Goal: Task Accomplishment & Management: Use online tool/utility

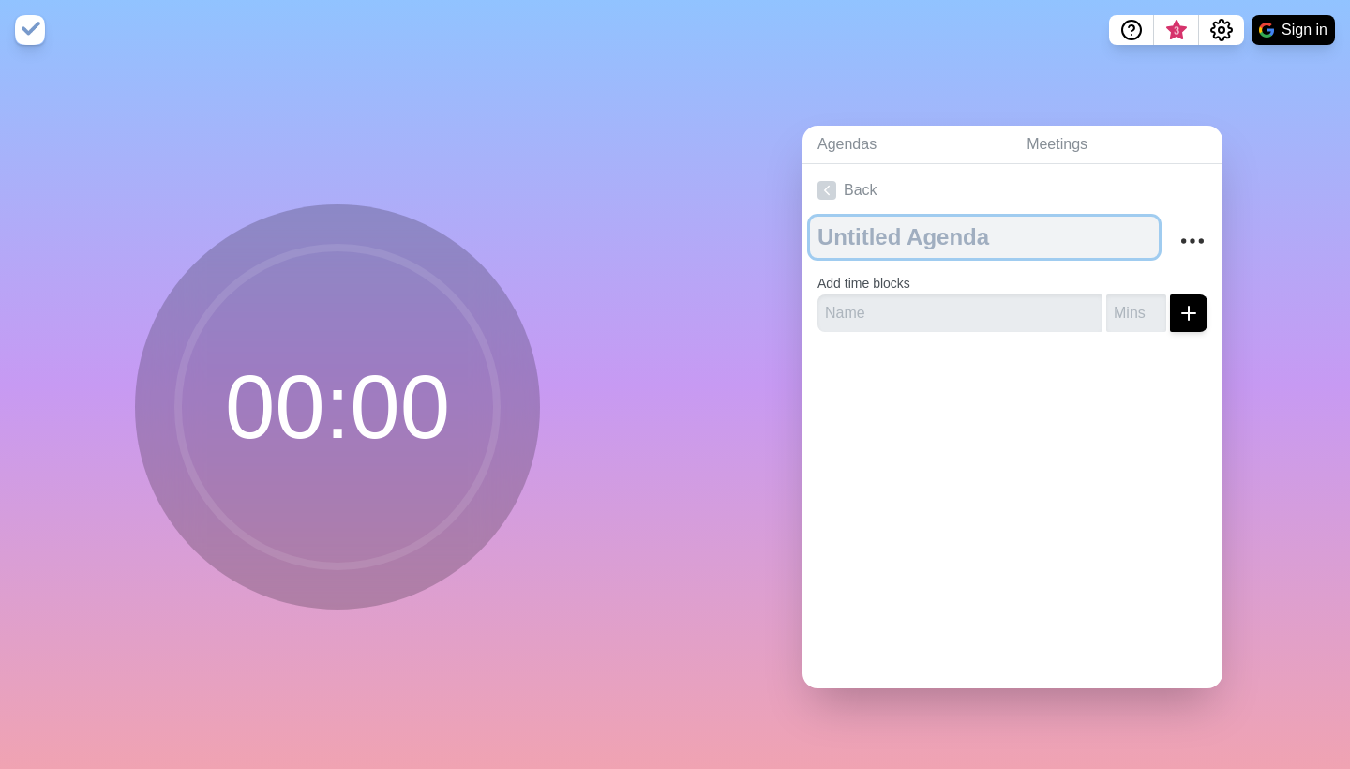
click at [849, 247] on textarea at bounding box center [984, 237] width 349 height 41
type textarea "Time block"
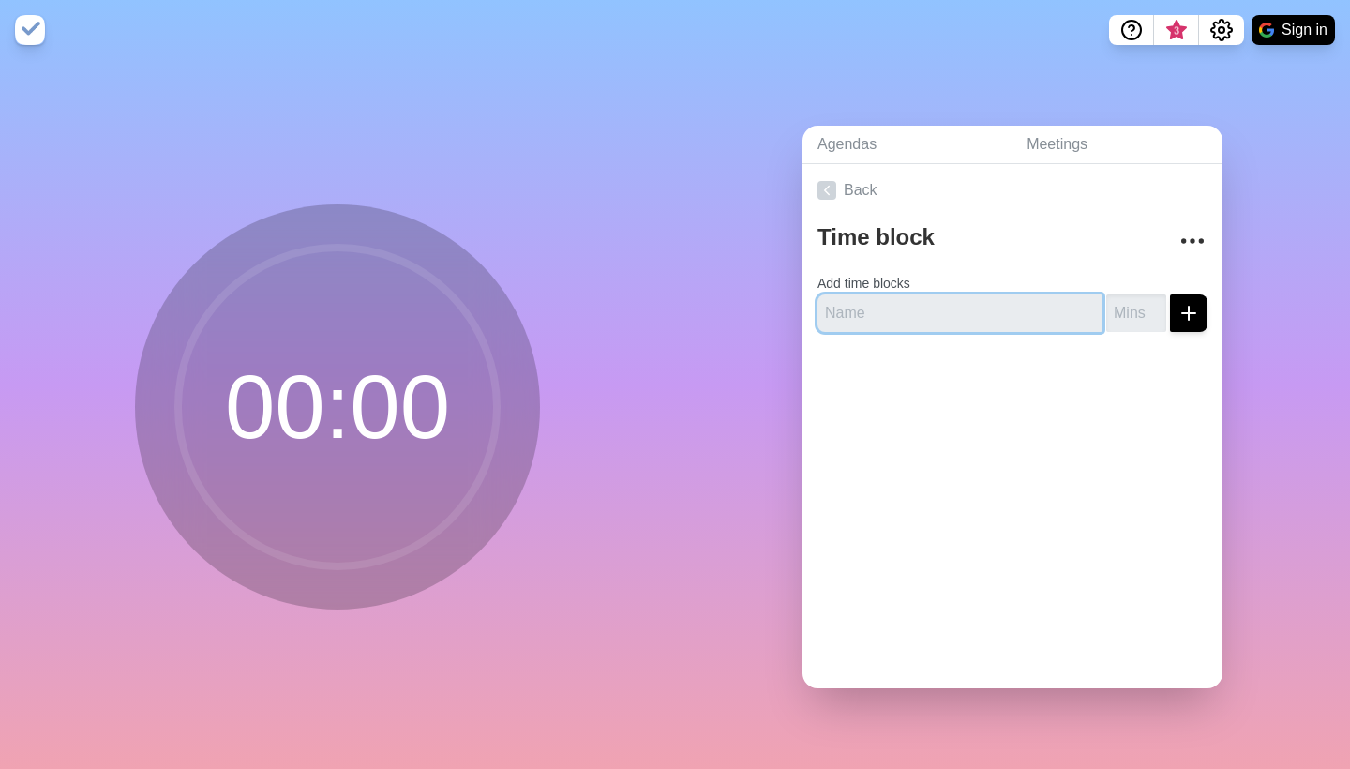
click at [851, 310] on input "text" at bounding box center [959, 312] width 285 height 37
click at [937, 307] on input "text" at bounding box center [959, 312] width 285 height 37
type input "H"
click at [1106, 306] on input "number" at bounding box center [1136, 312] width 60 height 37
drag, startPoint x: 1018, startPoint y: 306, endPoint x: 925, endPoint y: 307, distance: 92.8
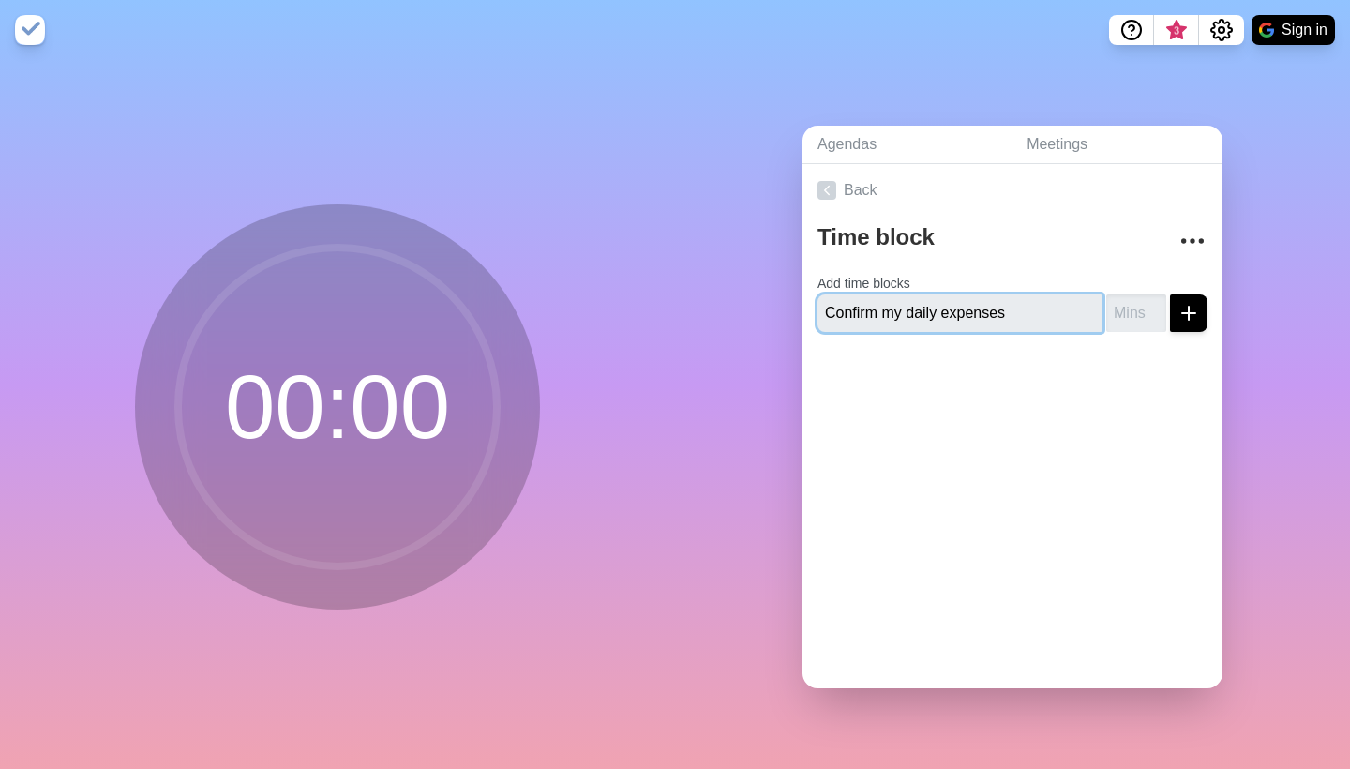
click at [925, 307] on input "Confirm my daily expenses" at bounding box center [959, 312] width 285 height 37
type input "Confirm monthly expenses"
click at [1111, 307] on input "number" at bounding box center [1136, 312] width 60 height 37
type input "15"
click at [1181, 312] on button "submit" at bounding box center [1188, 312] width 37 height 37
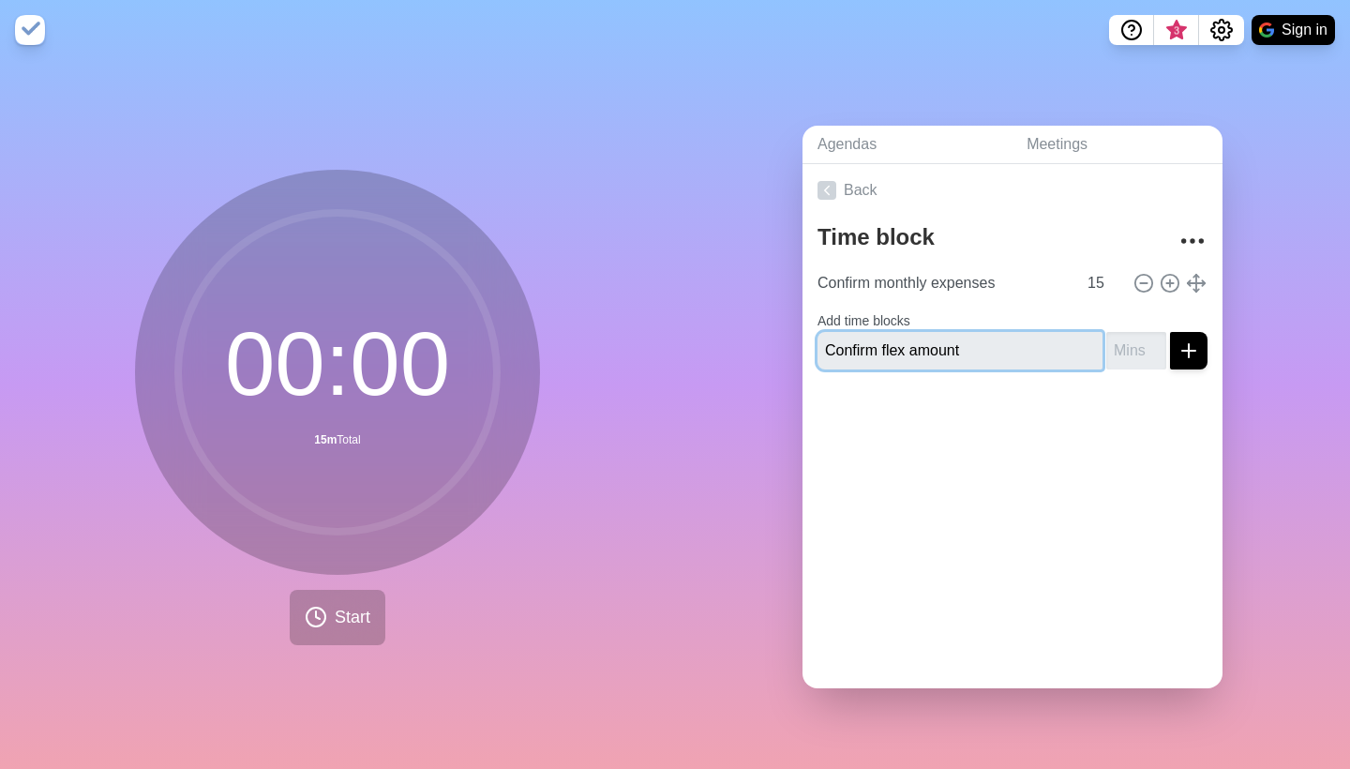
type input "Confirm flex amount"
type input "5"
click at [1182, 351] on line "submit" at bounding box center [1188, 351] width 13 height 0
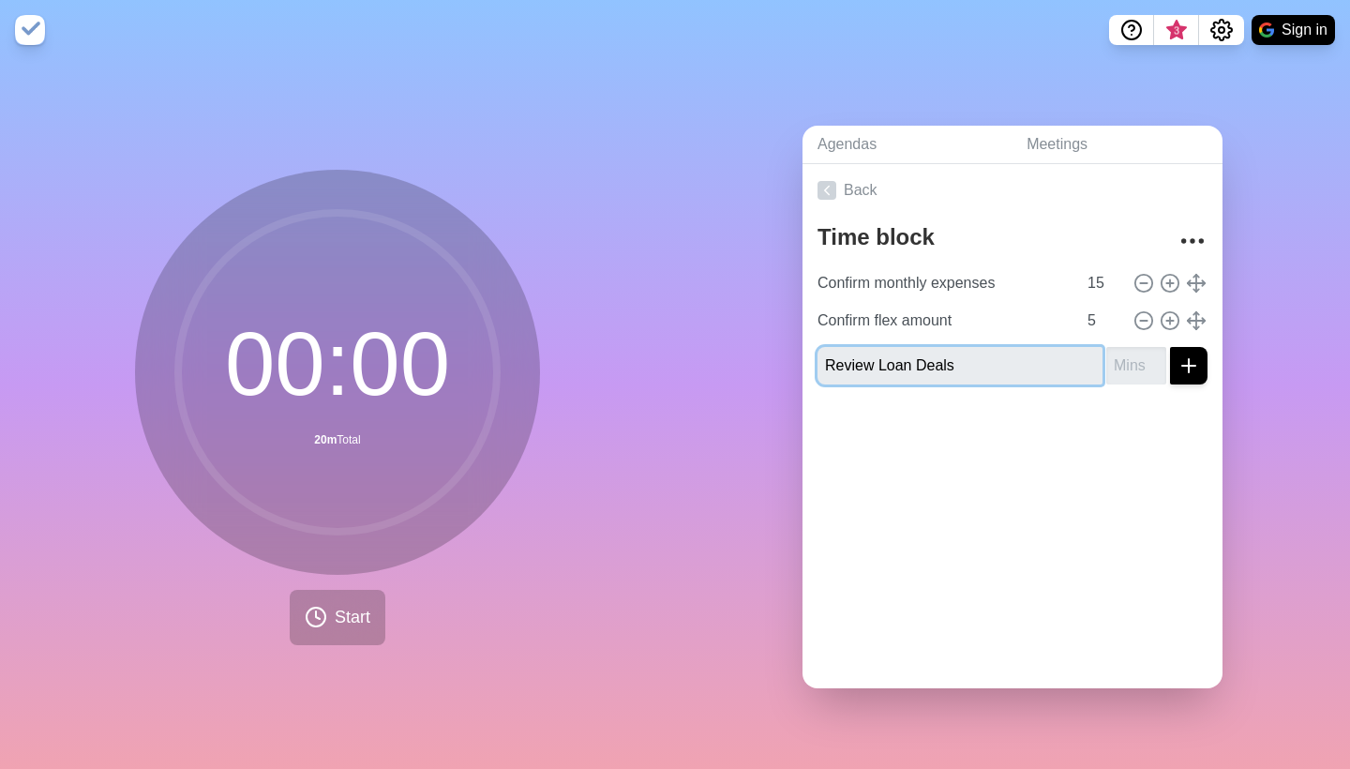
type input "Review Loan Deals"
type input "20"
click at [1182, 366] on line "submit" at bounding box center [1188, 366] width 13 height 0
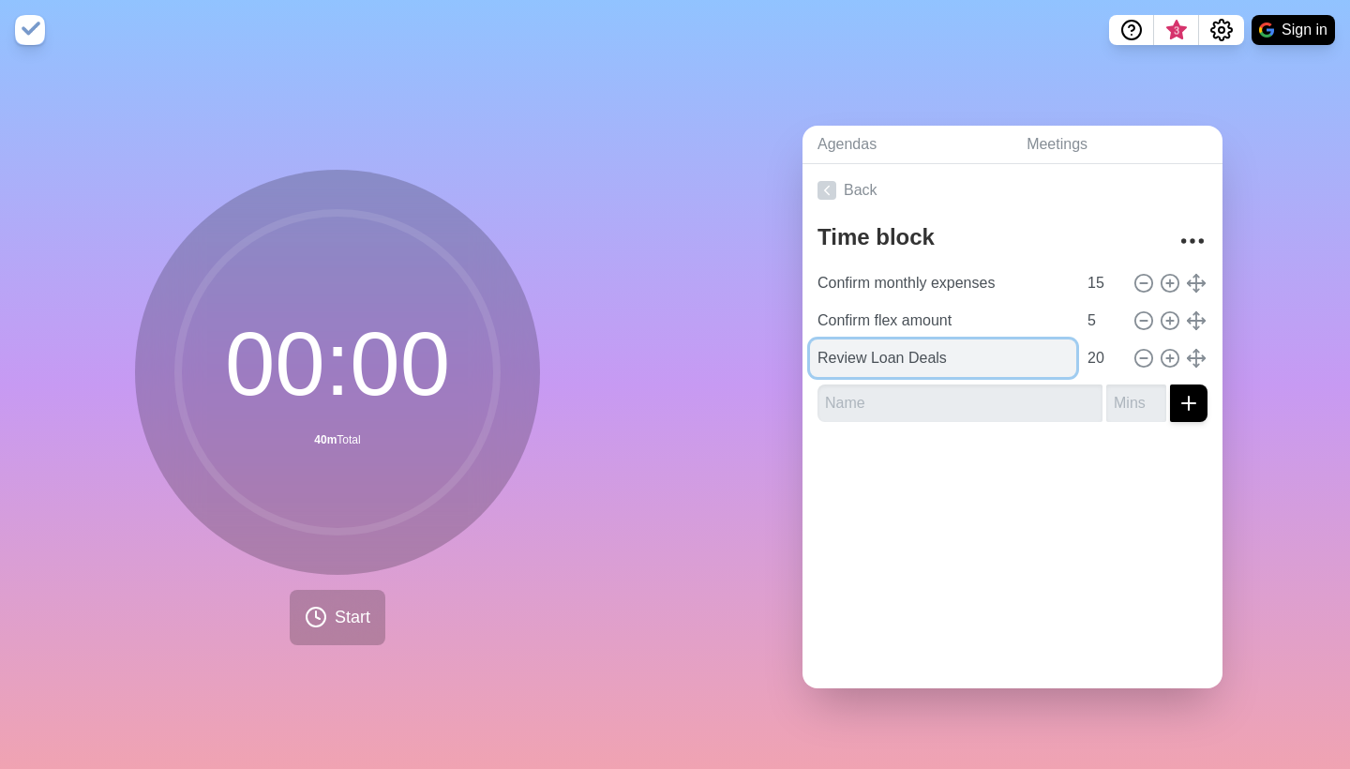
click at [950, 362] on input "Review Loan Deals" at bounding box center [943, 357] width 266 height 37
click at [962, 355] on input "Review Loan Deals" at bounding box center [943, 357] width 266 height 37
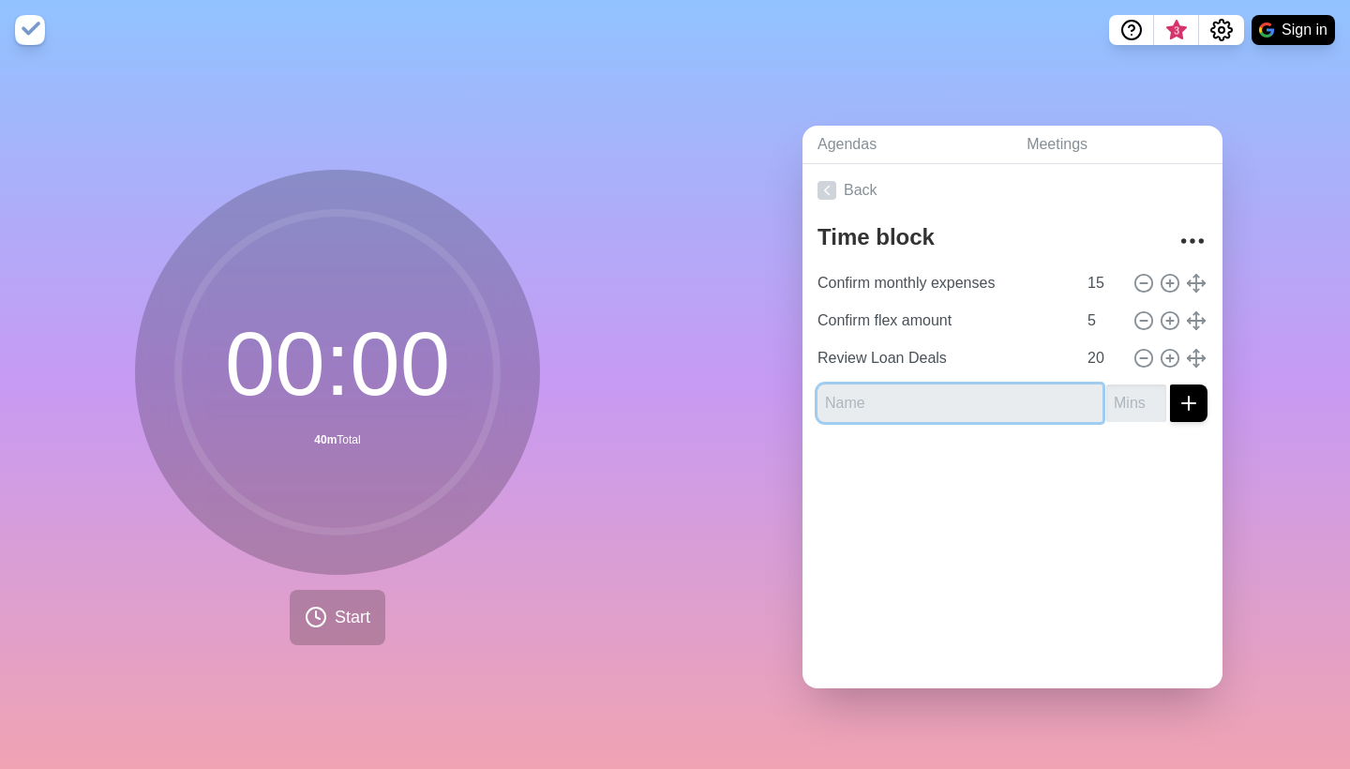
click at [935, 399] on input "text" at bounding box center [959, 402] width 285 height 37
type input "c"
type input "Cut the Lawn"
type input "15"
click at [1172, 407] on button "submit" at bounding box center [1188, 402] width 37 height 37
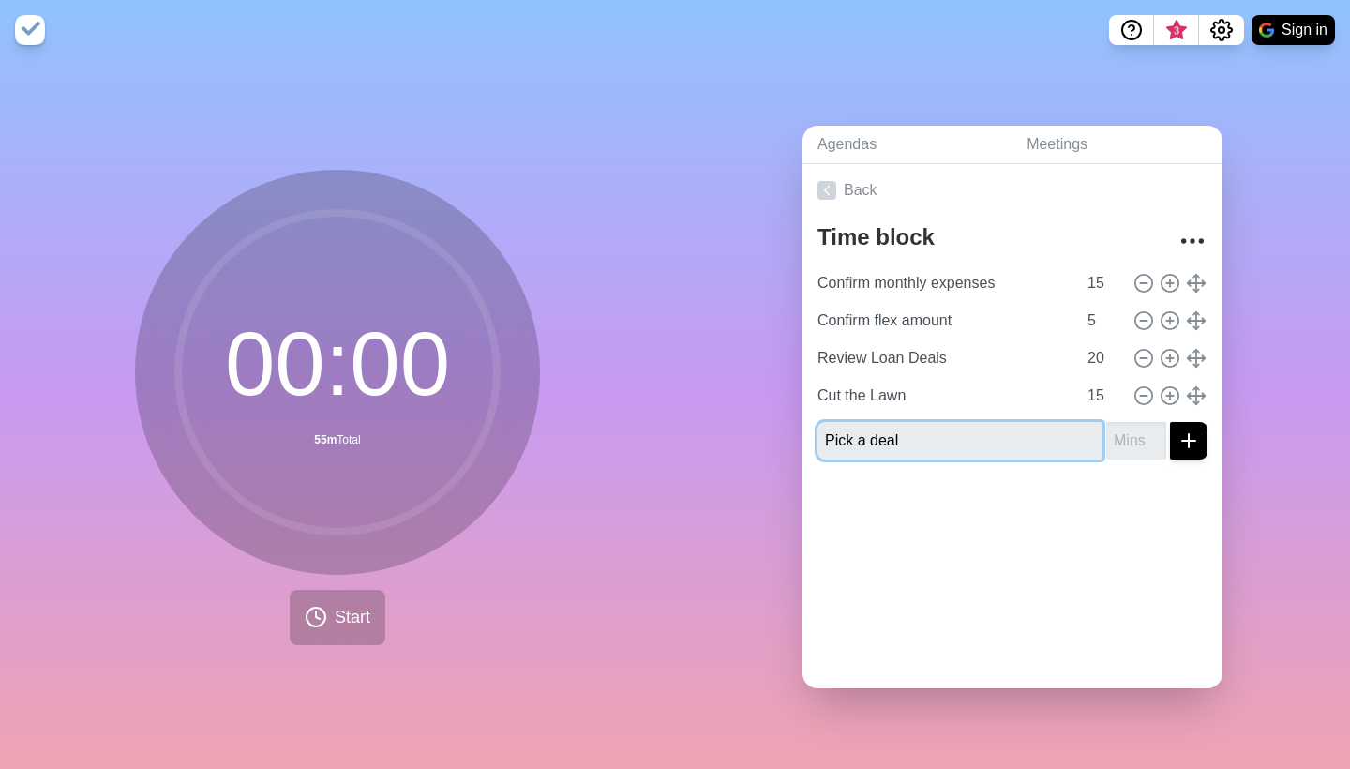
type input "Pick a deal"
click at [1177, 443] on icon "submit" at bounding box center [1188, 440] width 22 height 22
type input "10"
click at [1177, 443] on icon "submit" at bounding box center [1188, 440] width 22 height 22
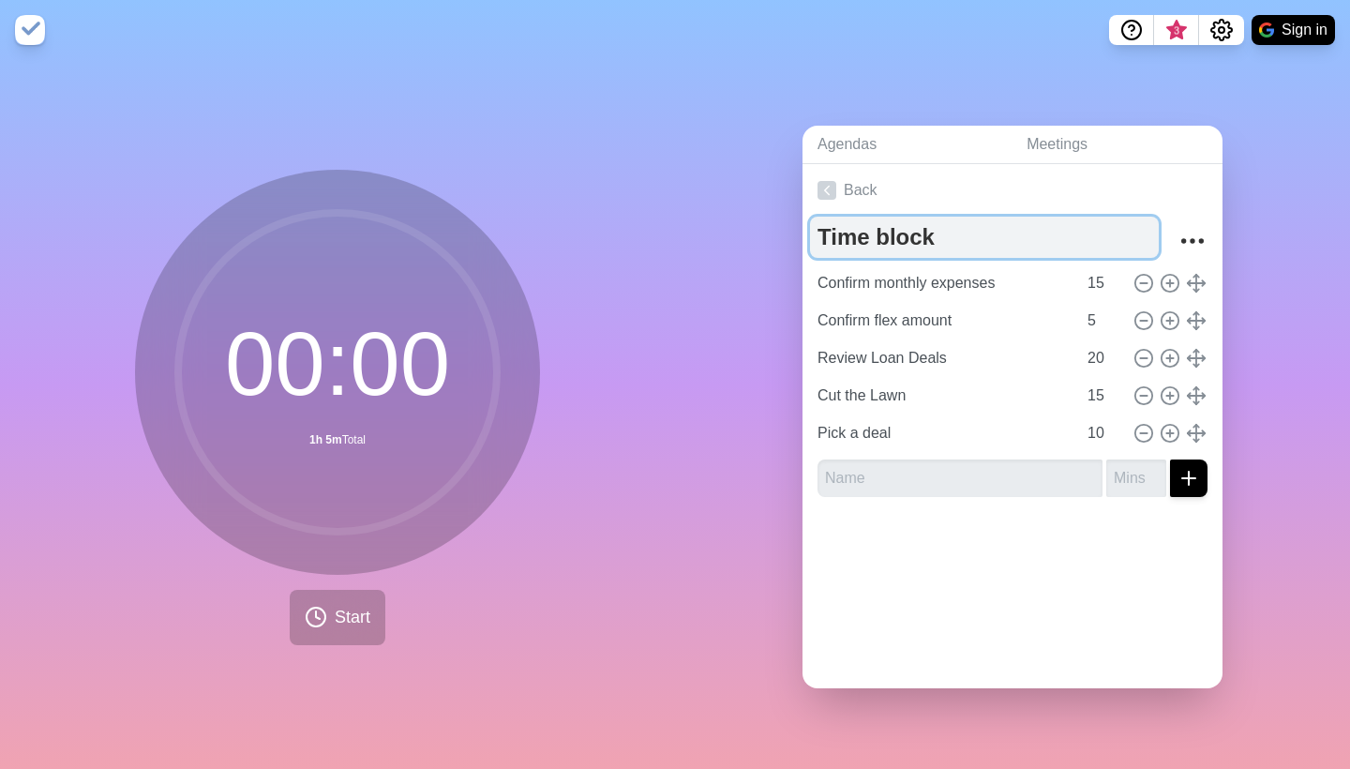
click at [912, 231] on textarea "Time block" at bounding box center [984, 237] width 349 height 41
click at [958, 227] on textarea "Time block" at bounding box center [984, 237] width 349 height 41
type textarea "O"
type textarea "Future Planning."
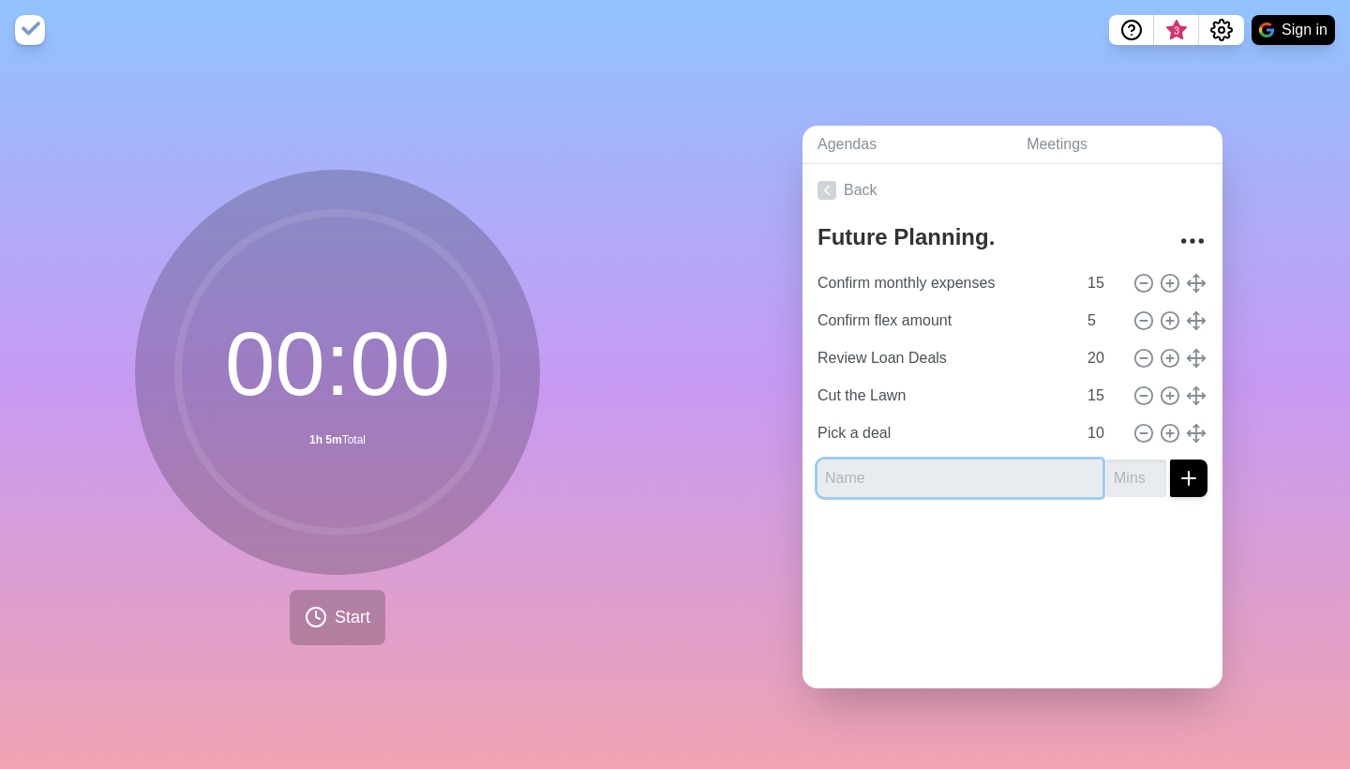
click at [875, 459] on input "text" at bounding box center [959, 477] width 285 height 37
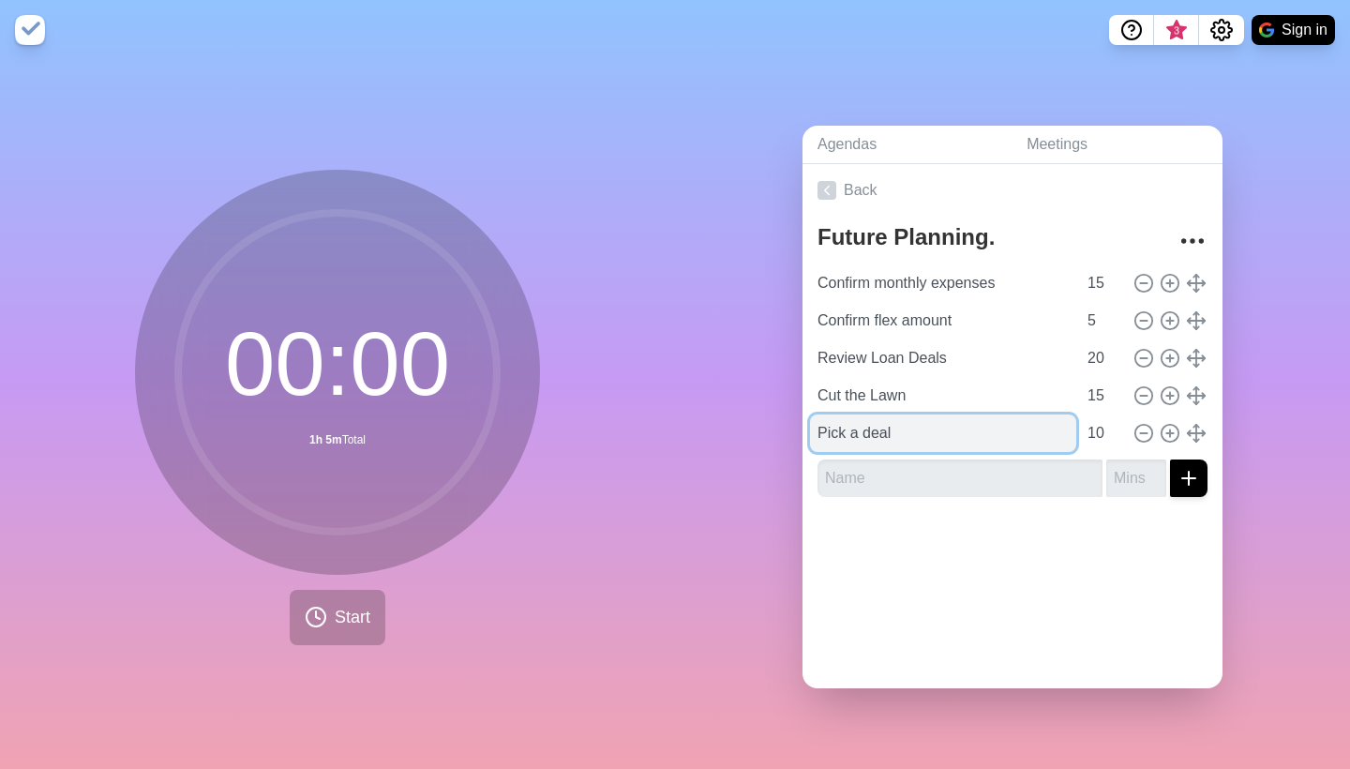
click at [875, 439] on input "Pick a deal" at bounding box center [943, 432] width 266 height 37
click at [848, 426] on input "Pick a deal" at bounding box center [943, 432] width 266 height 37
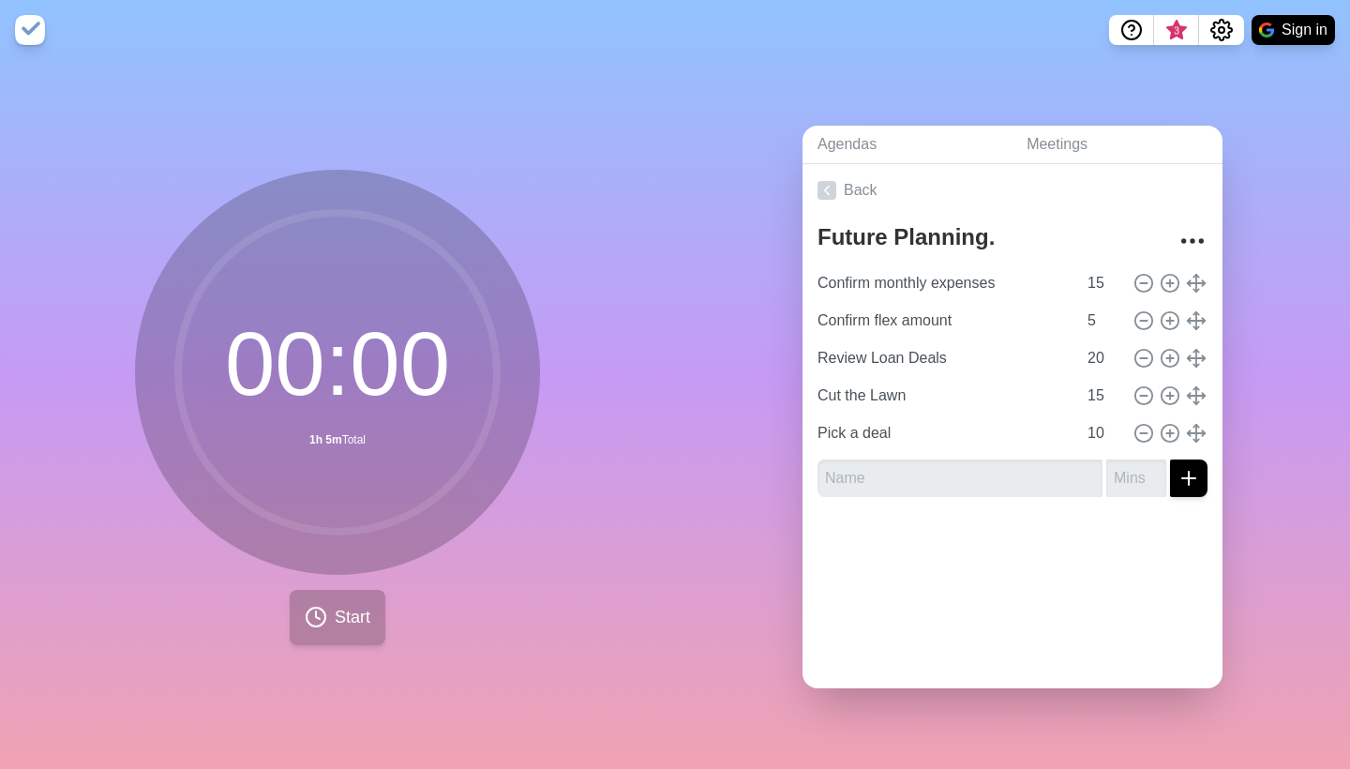
click at [343, 592] on button "Start" at bounding box center [338, 617] width 96 height 55
